Goal: Information Seeking & Learning: Learn about a topic

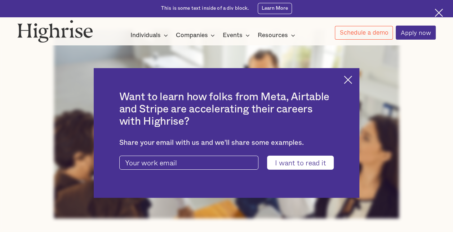
scroll to position [210, 0]
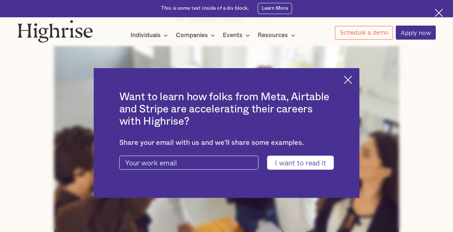
click at [351, 76] on img at bounding box center [348, 80] width 8 height 8
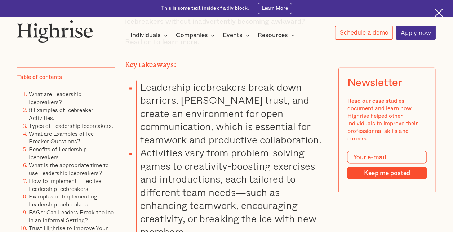
scroll to position [597, 0]
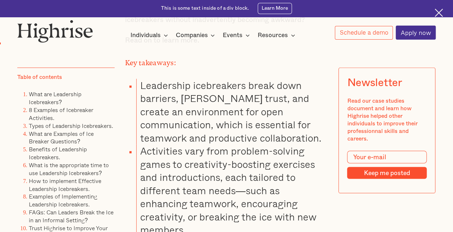
click at [209, 93] on li "Leadership icebreakers break down barriers, [PERSON_NAME] trust, and create an …" at bounding box center [232, 112] width 192 height 66
drag, startPoint x: 209, startPoint y: 93, endPoint x: 200, endPoint y: 102, distance: 13.2
click at [200, 102] on li "Leadership icebreakers break down barriers, [PERSON_NAME] trust, and create an …" at bounding box center [232, 112] width 192 height 66
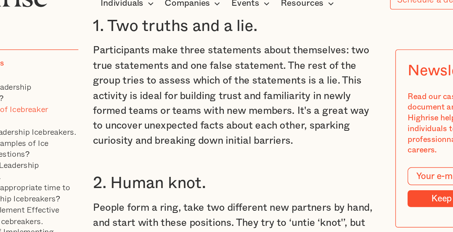
scroll to position [1396, 0]
click at [152, 76] on p "Participants make three statements about themselves: two true statements and on…" at bounding box center [226, 100] width 203 height 74
drag, startPoint x: 152, startPoint y: 76, endPoint x: 237, endPoint y: 75, distance: 84.3
click at [237, 75] on p "Participants make three statements about themselves: two true statements and on…" at bounding box center [226, 100] width 203 height 74
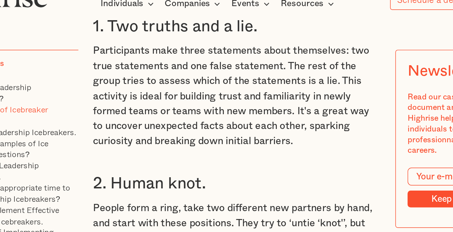
click at [197, 87] on p "Participants make three statements about themselves: two true statements and on…" at bounding box center [226, 100] width 203 height 74
drag, startPoint x: 197, startPoint y: 87, endPoint x: 165, endPoint y: 100, distance: 34.5
click at [165, 100] on p "Participants make three statements about themselves: two true statements and on…" at bounding box center [226, 100] width 203 height 74
click at [223, 117] on p "Participants make three statements about themselves: two true statements and on…" at bounding box center [226, 100] width 203 height 74
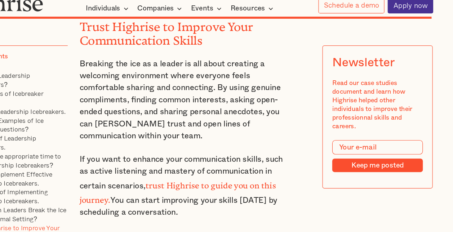
scroll to position [7656, 0]
